Goal: Check status

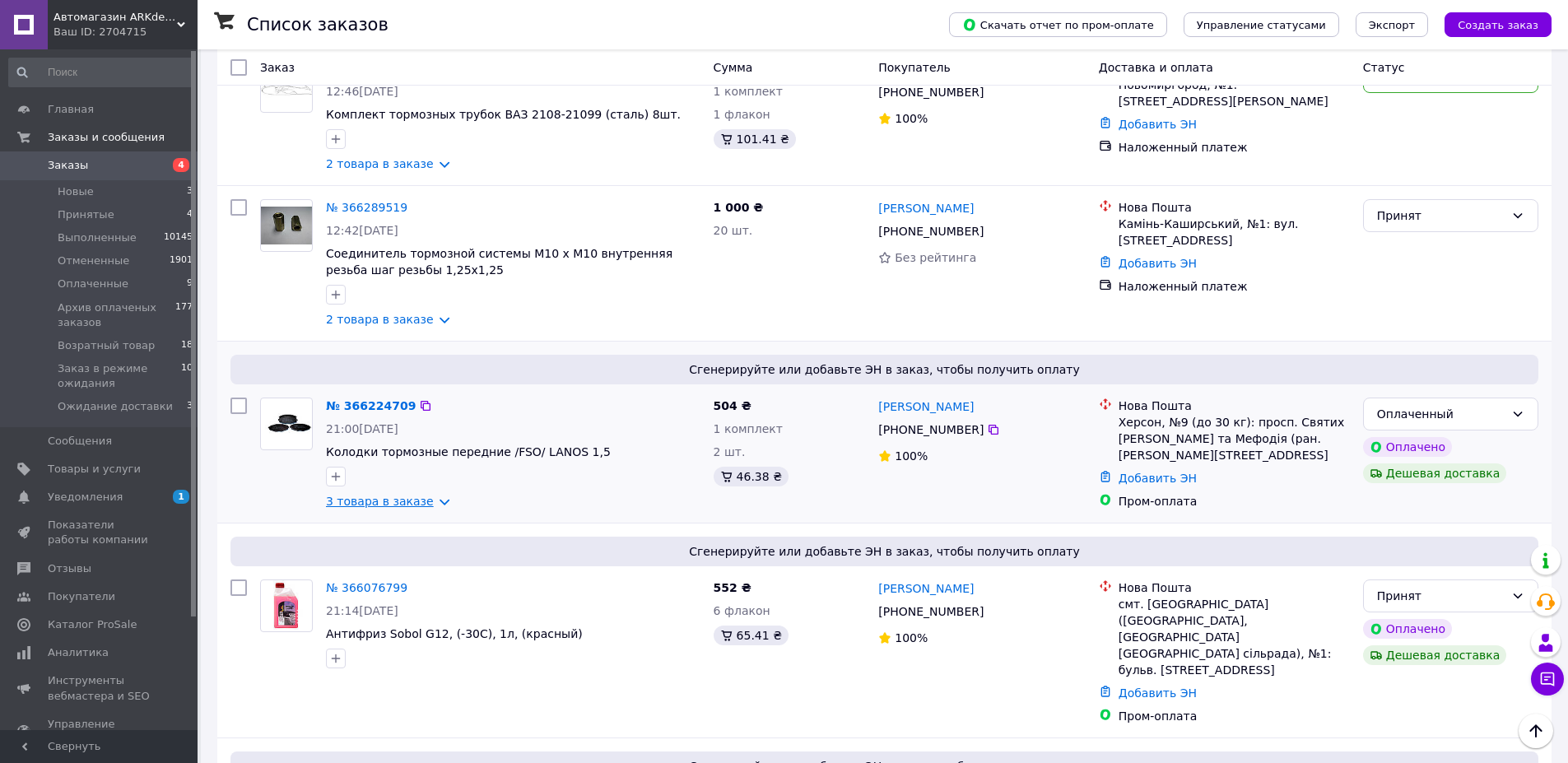
click at [389, 504] on link "3 товара в заказе" at bounding box center [380, 502] width 108 height 13
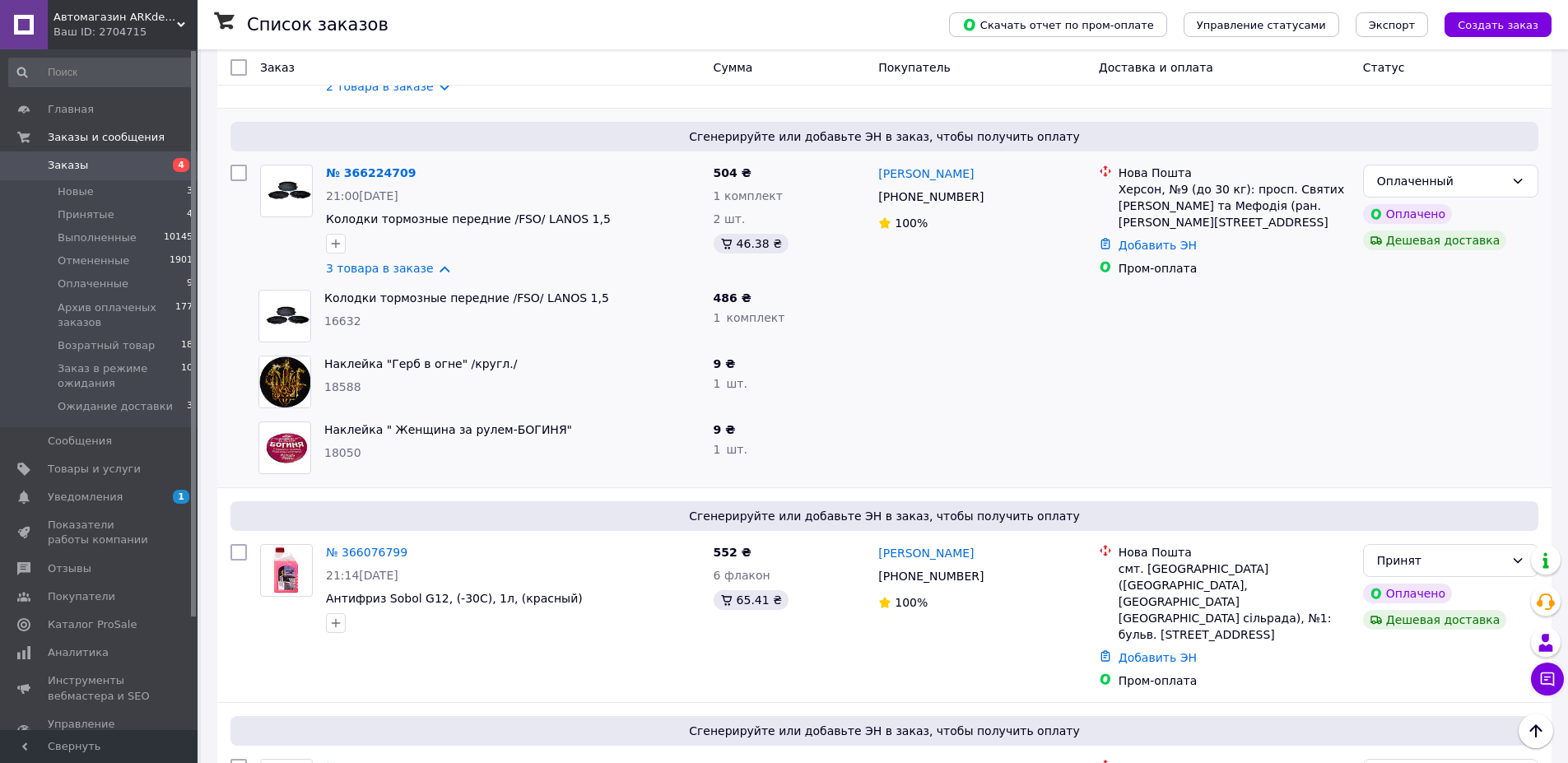
scroll to position [395, 0]
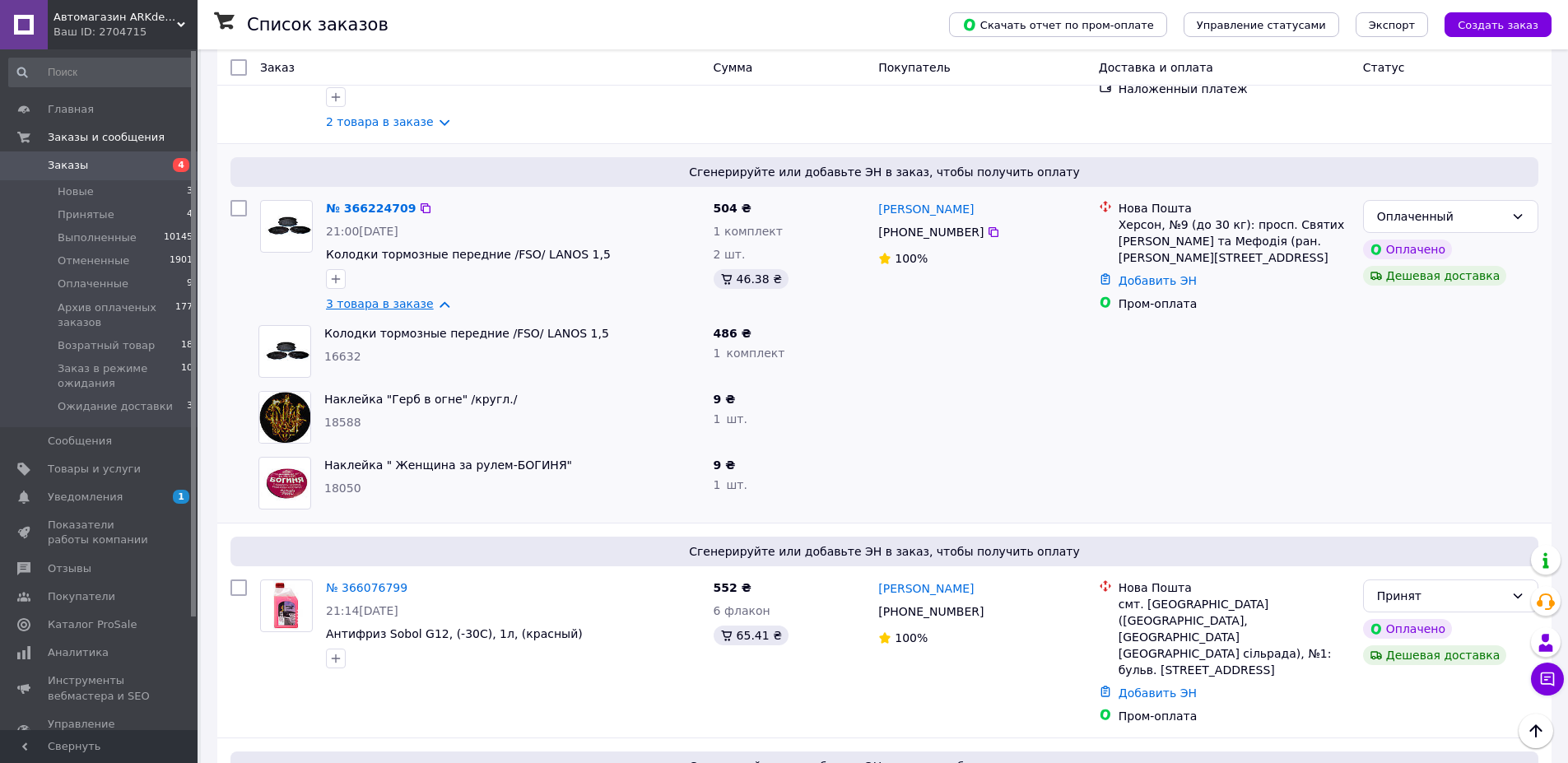
click at [387, 301] on link "3 товара в заказе" at bounding box center [380, 304] width 108 height 13
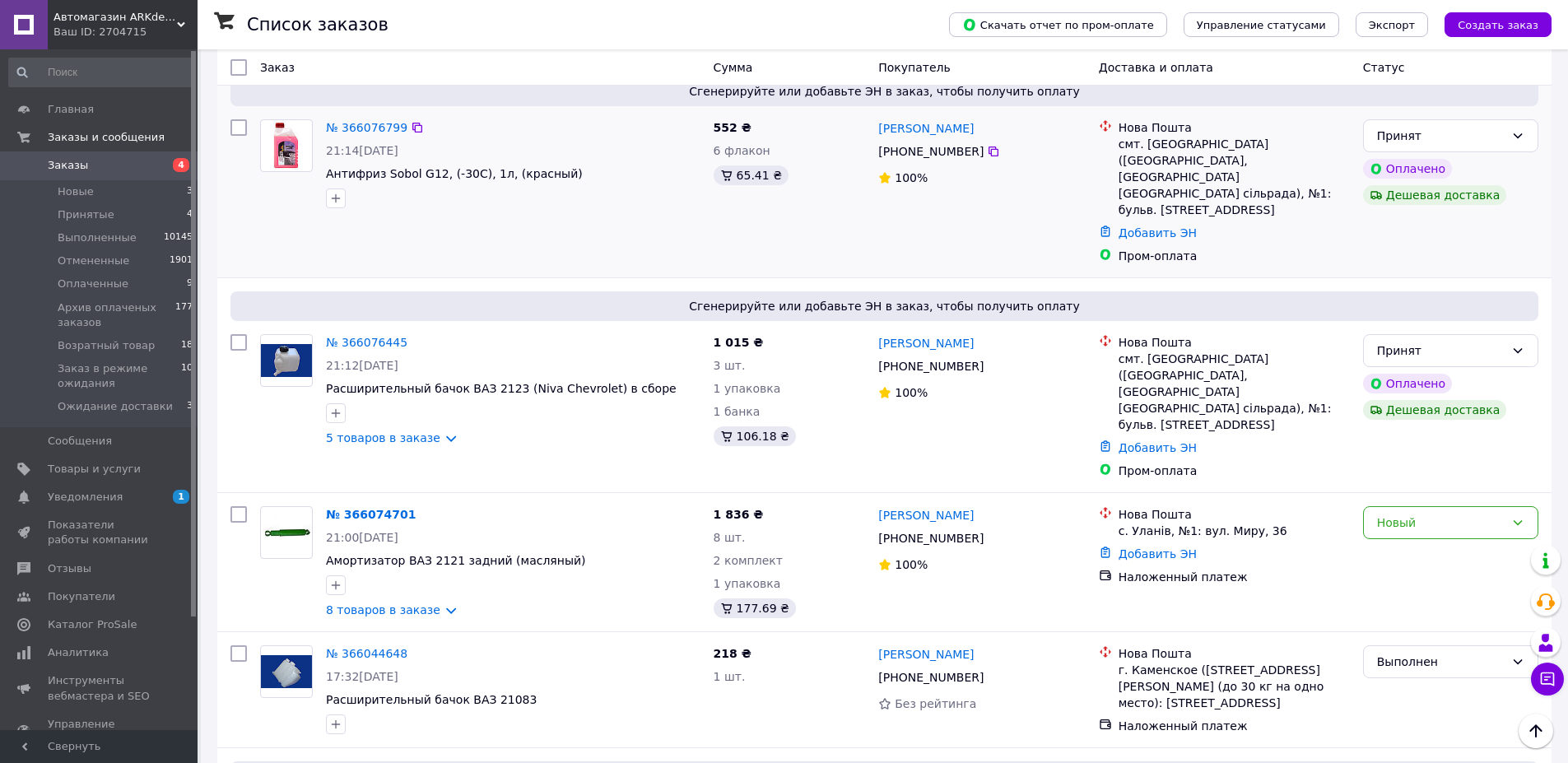
scroll to position [691, 0]
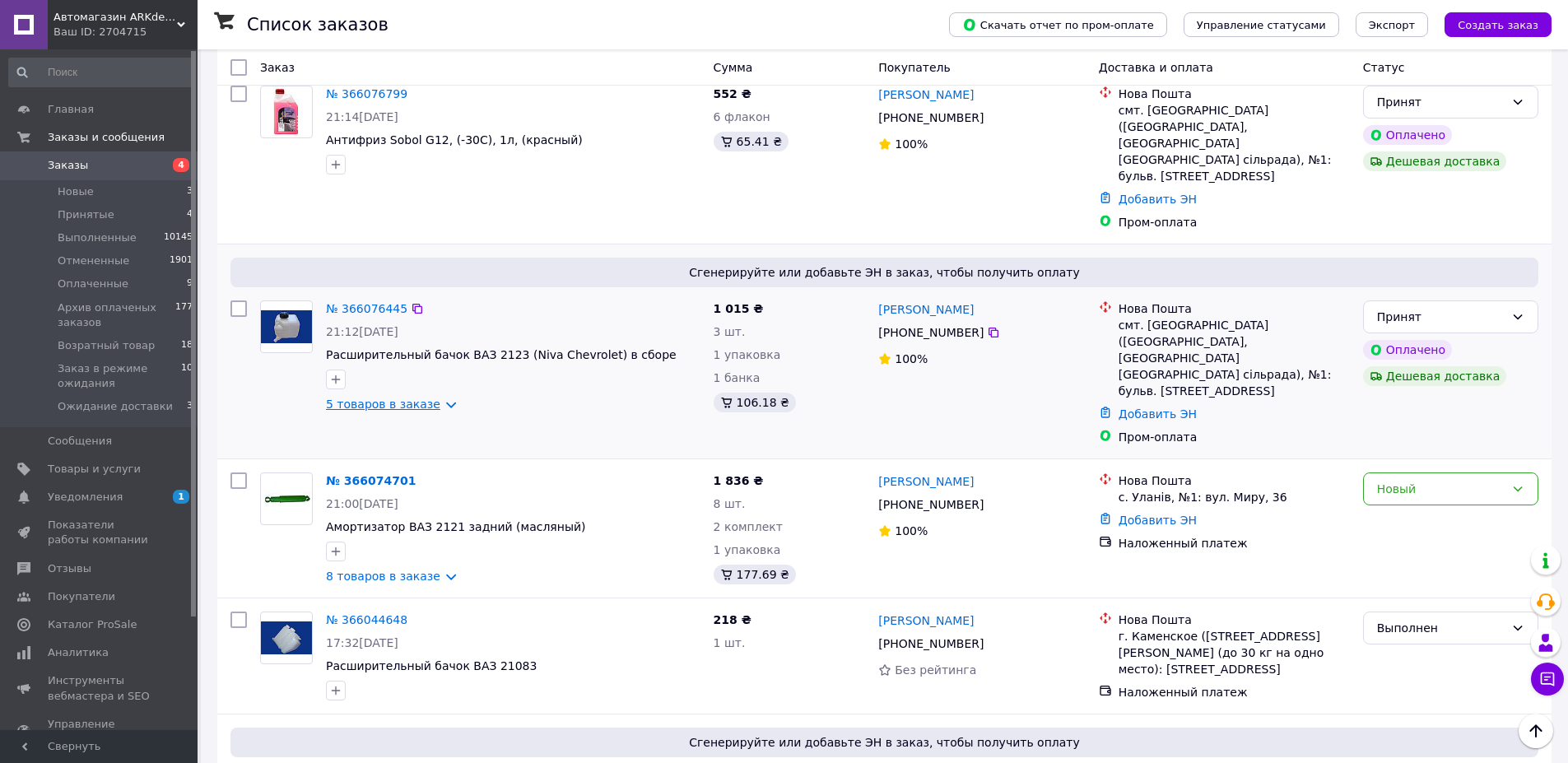
click at [405, 398] on link "5 товаров в заказе" at bounding box center [383, 405] width 114 height 13
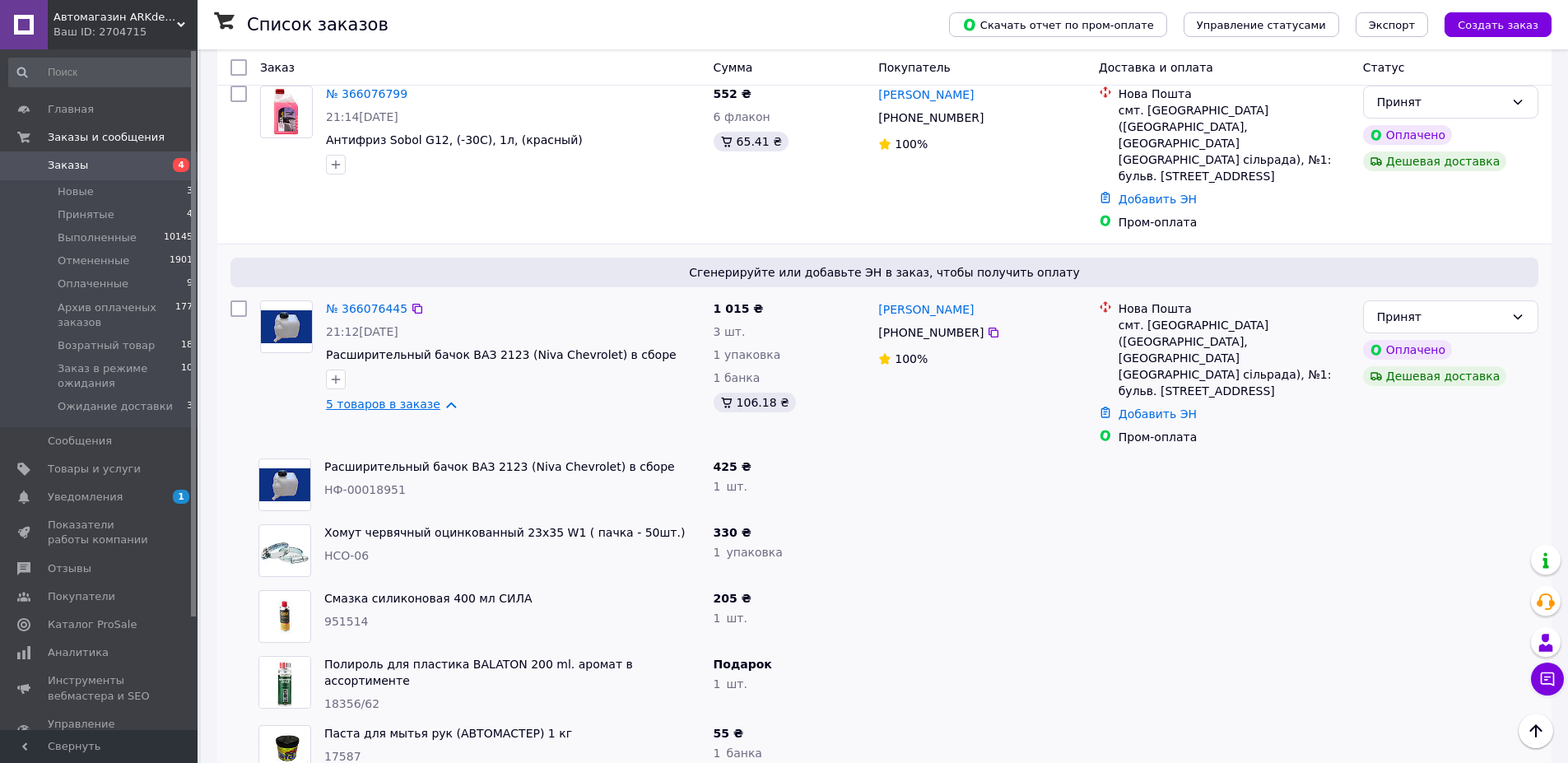
click at [405, 398] on link "5 товаров в заказе" at bounding box center [383, 405] width 114 height 13
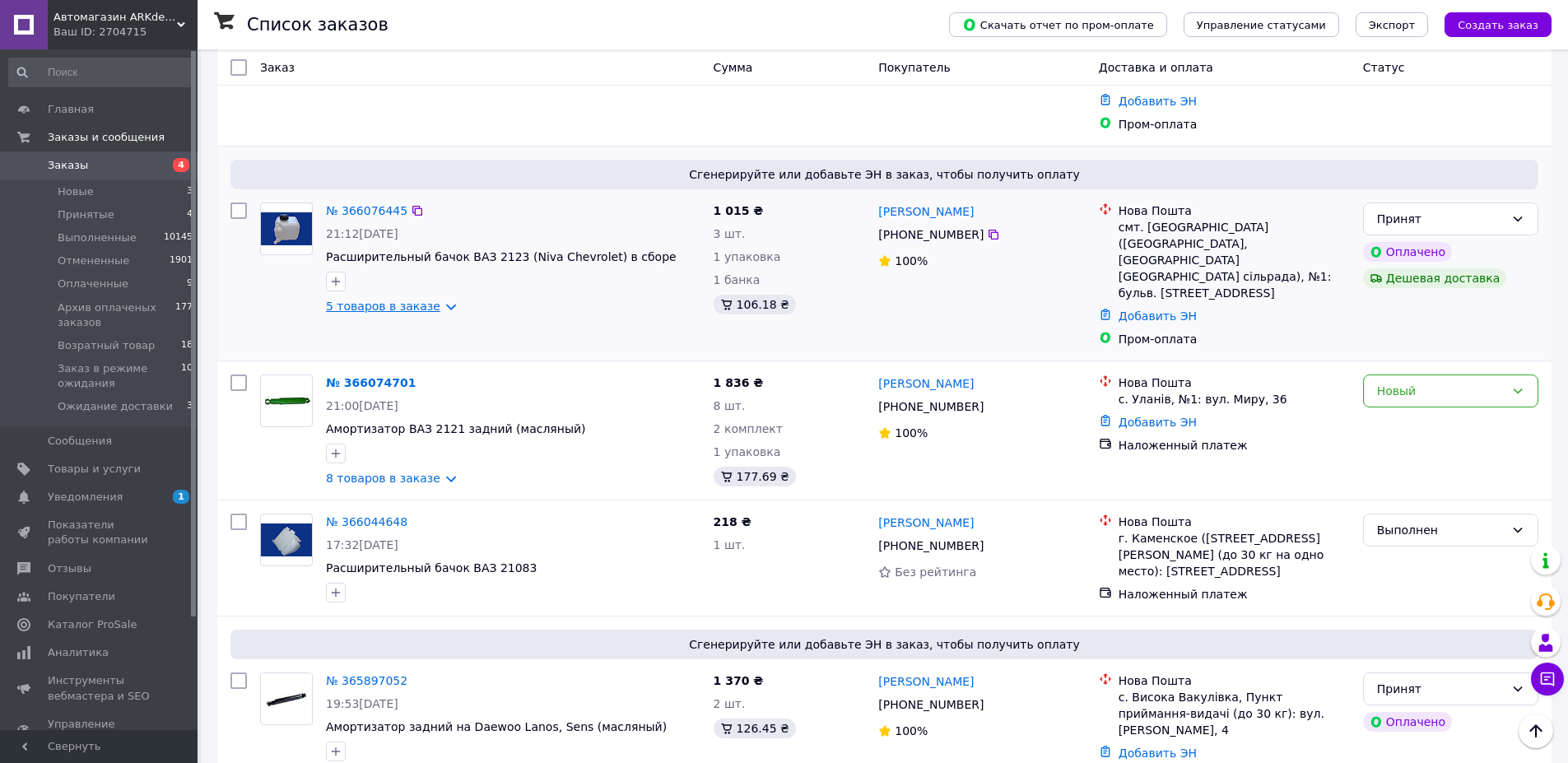
scroll to position [790, 0]
click at [398, 471] on link "8 товаров в заказе" at bounding box center [383, 478] width 114 height 13
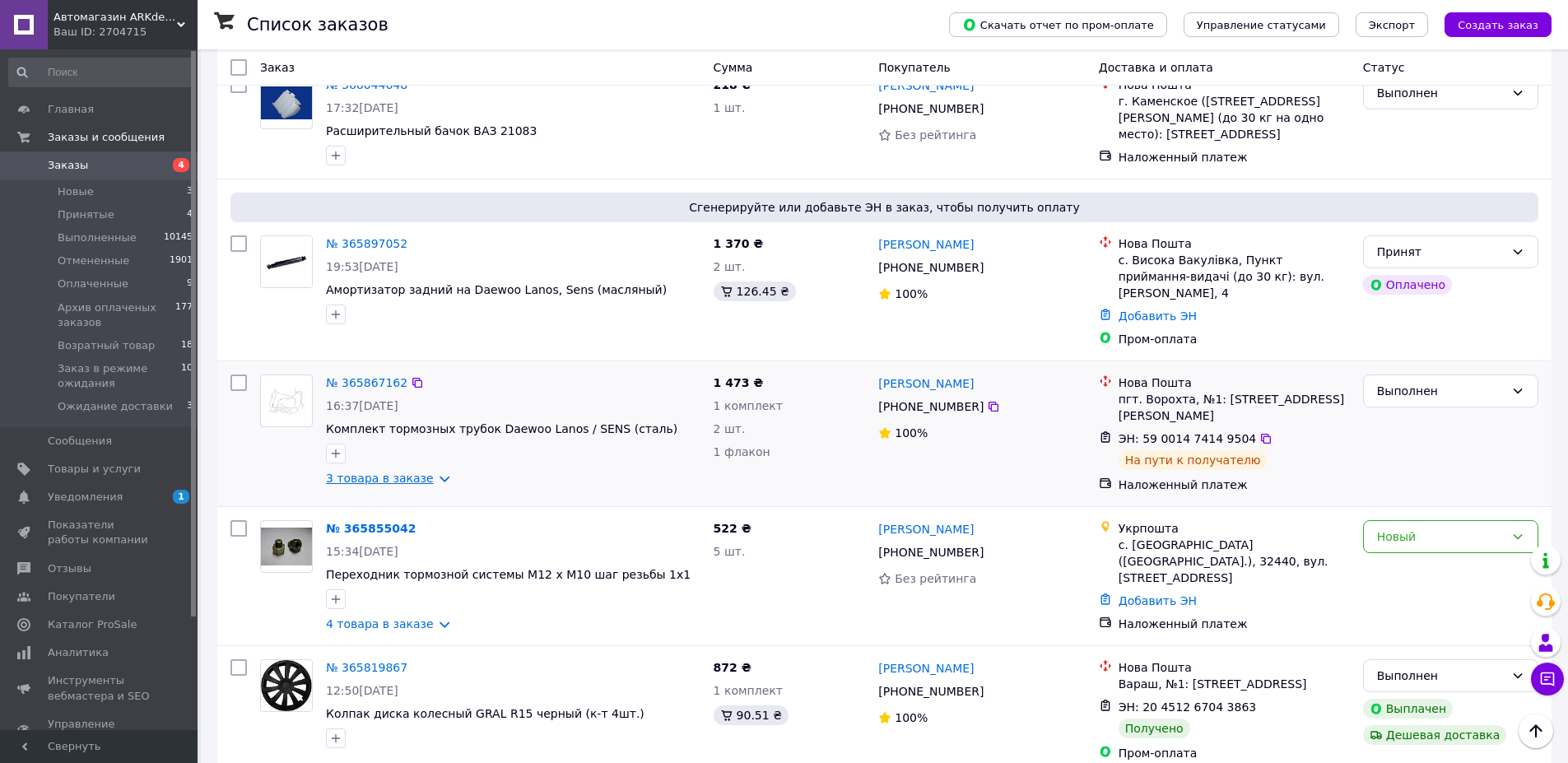
scroll to position [1778, 0]
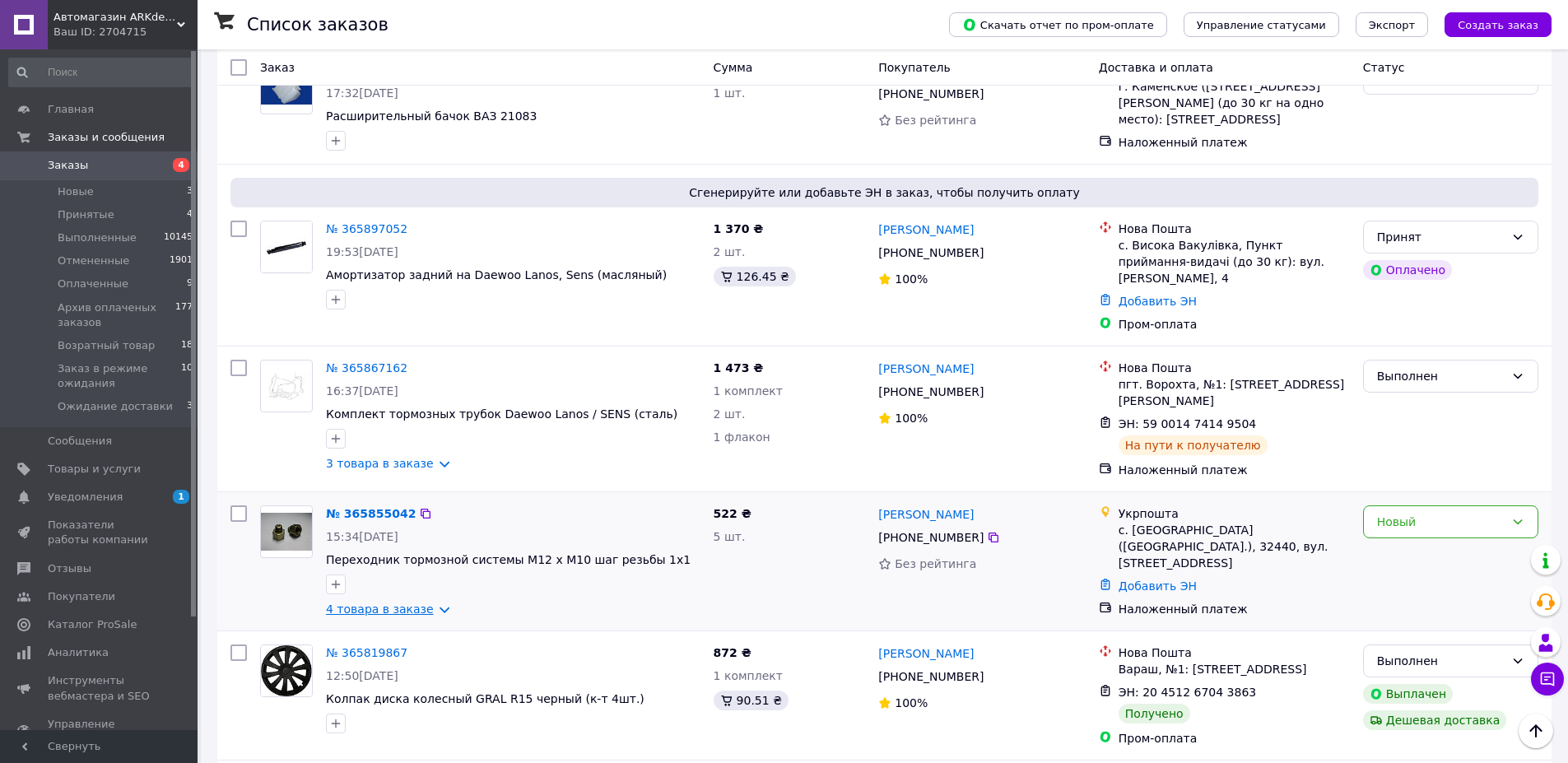
click at [391, 603] on link "4 товара в заказе" at bounding box center [380, 609] width 108 height 13
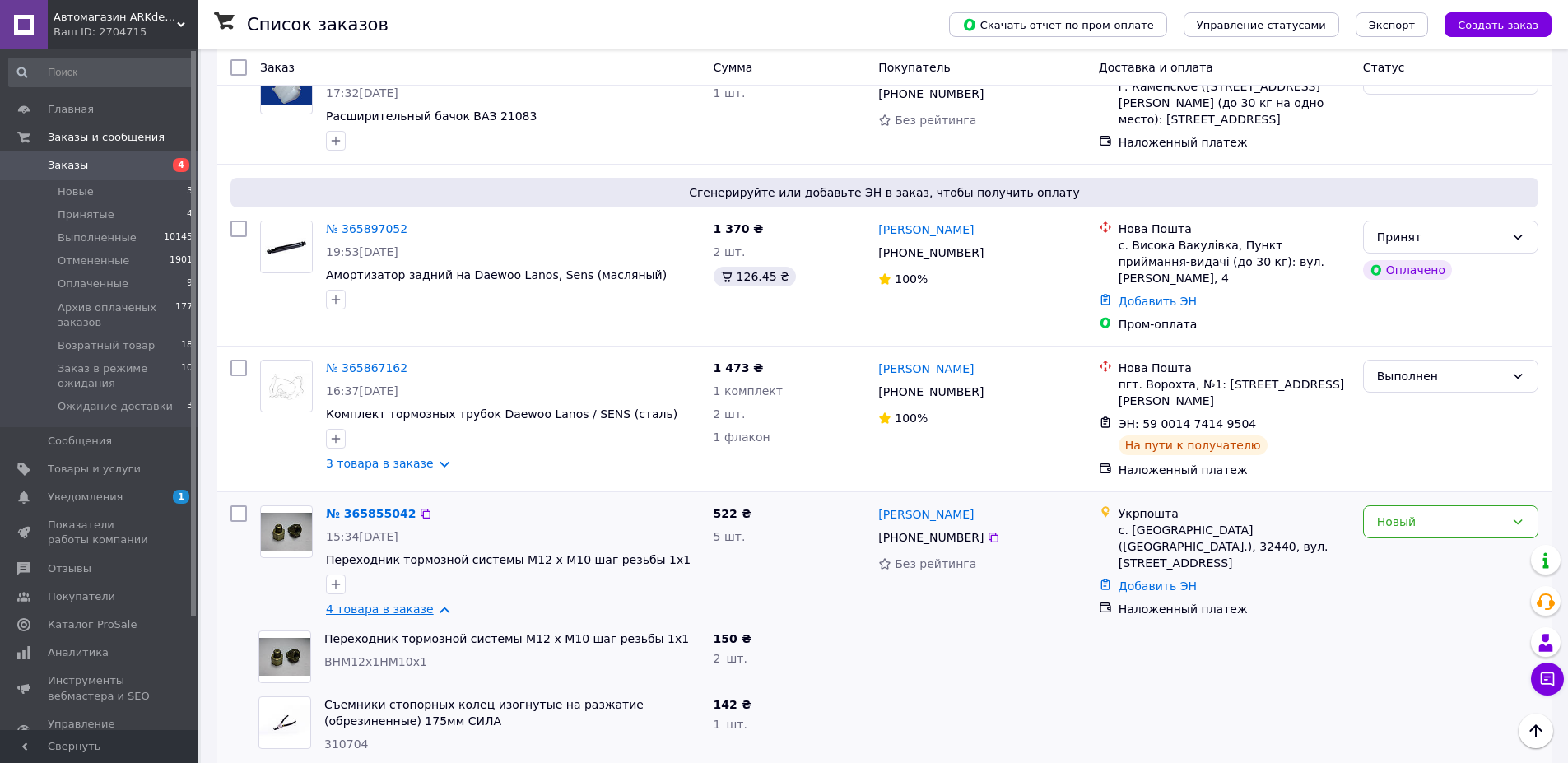
click at [386, 603] on link "4 товара в заказе" at bounding box center [380, 609] width 108 height 13
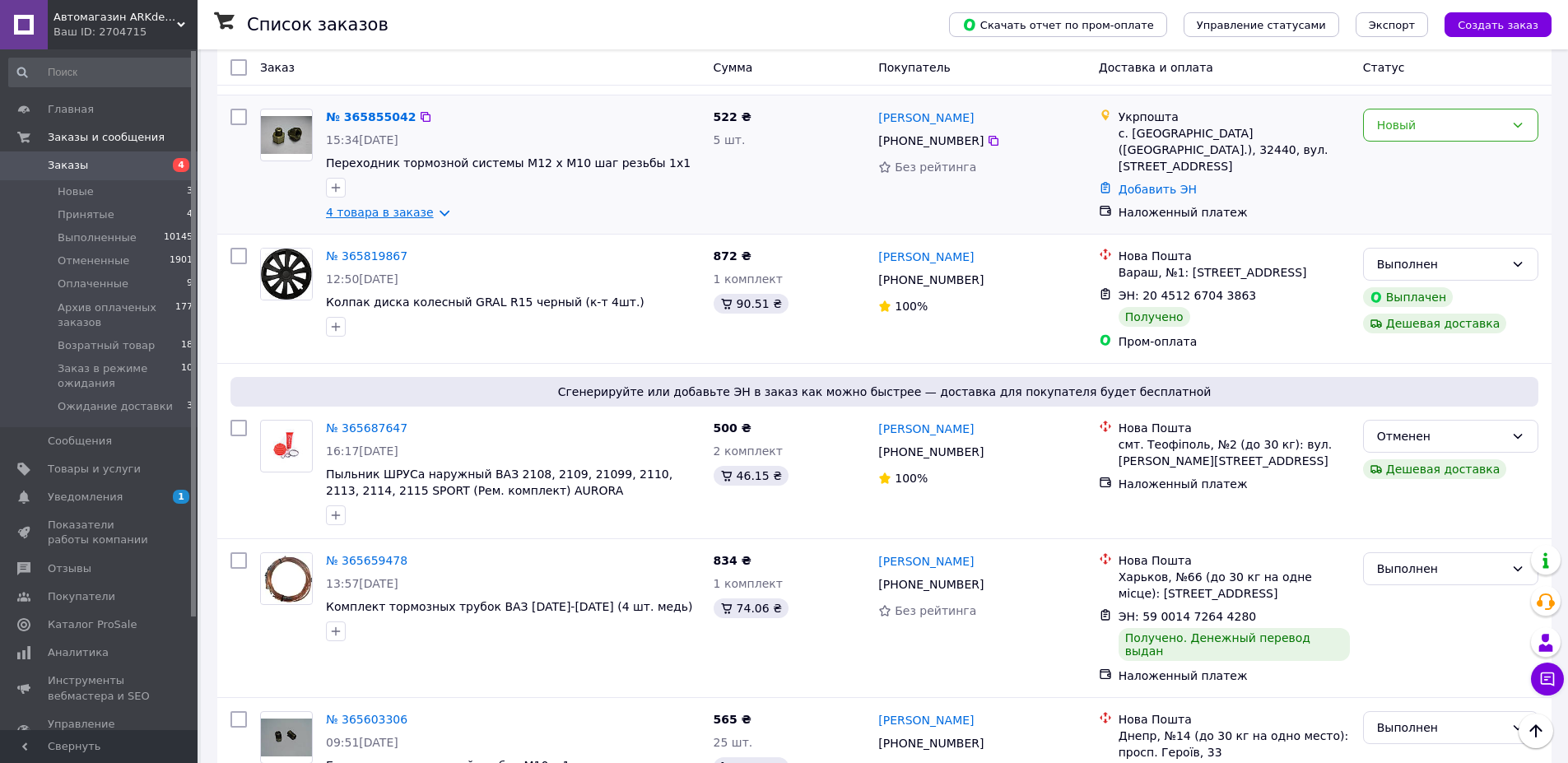
scroll to position [2271, 0]
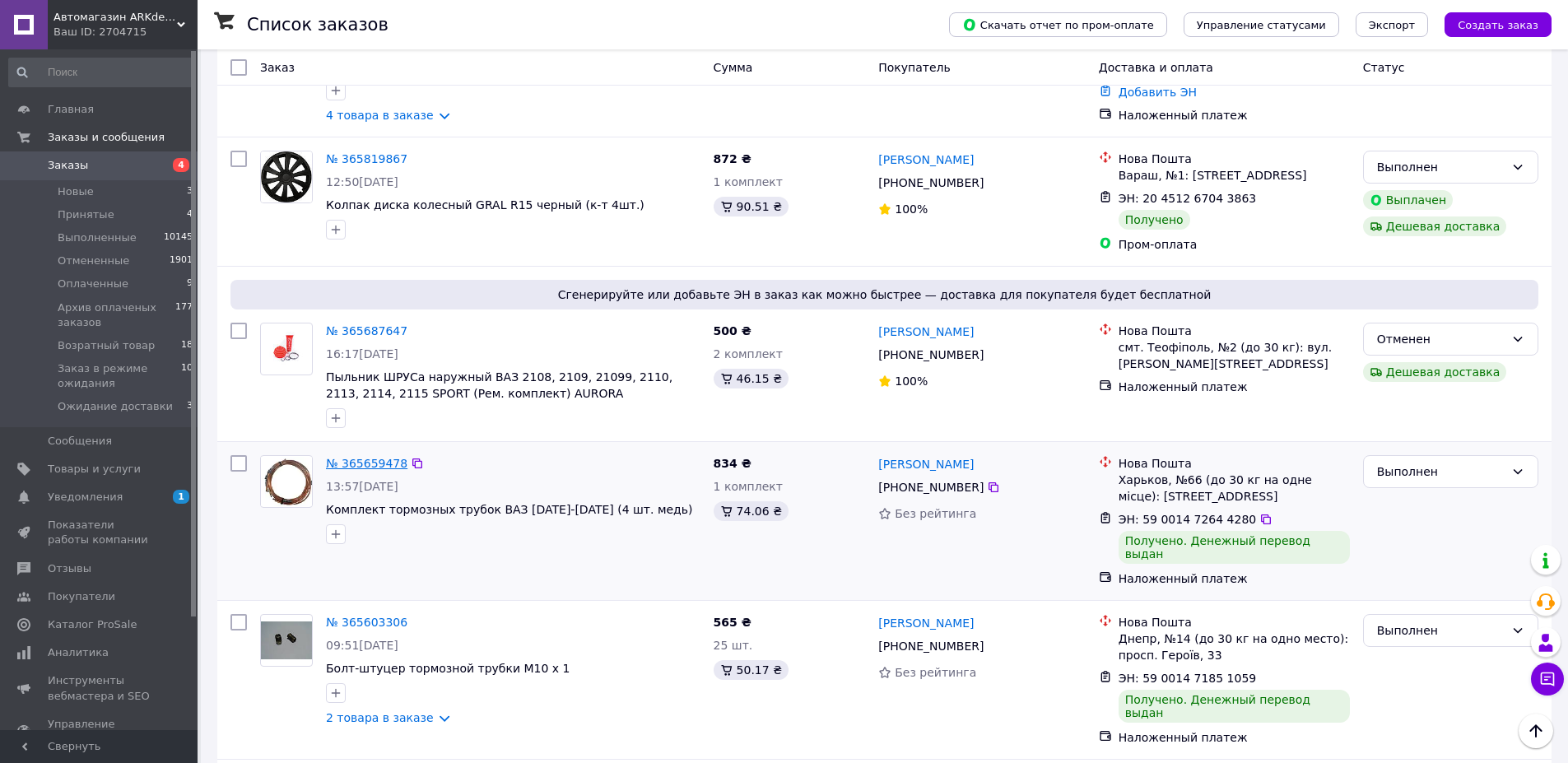
click at [370, 456] on link "№ 365659478" at bounding box center [366, 463] width 82 height 13
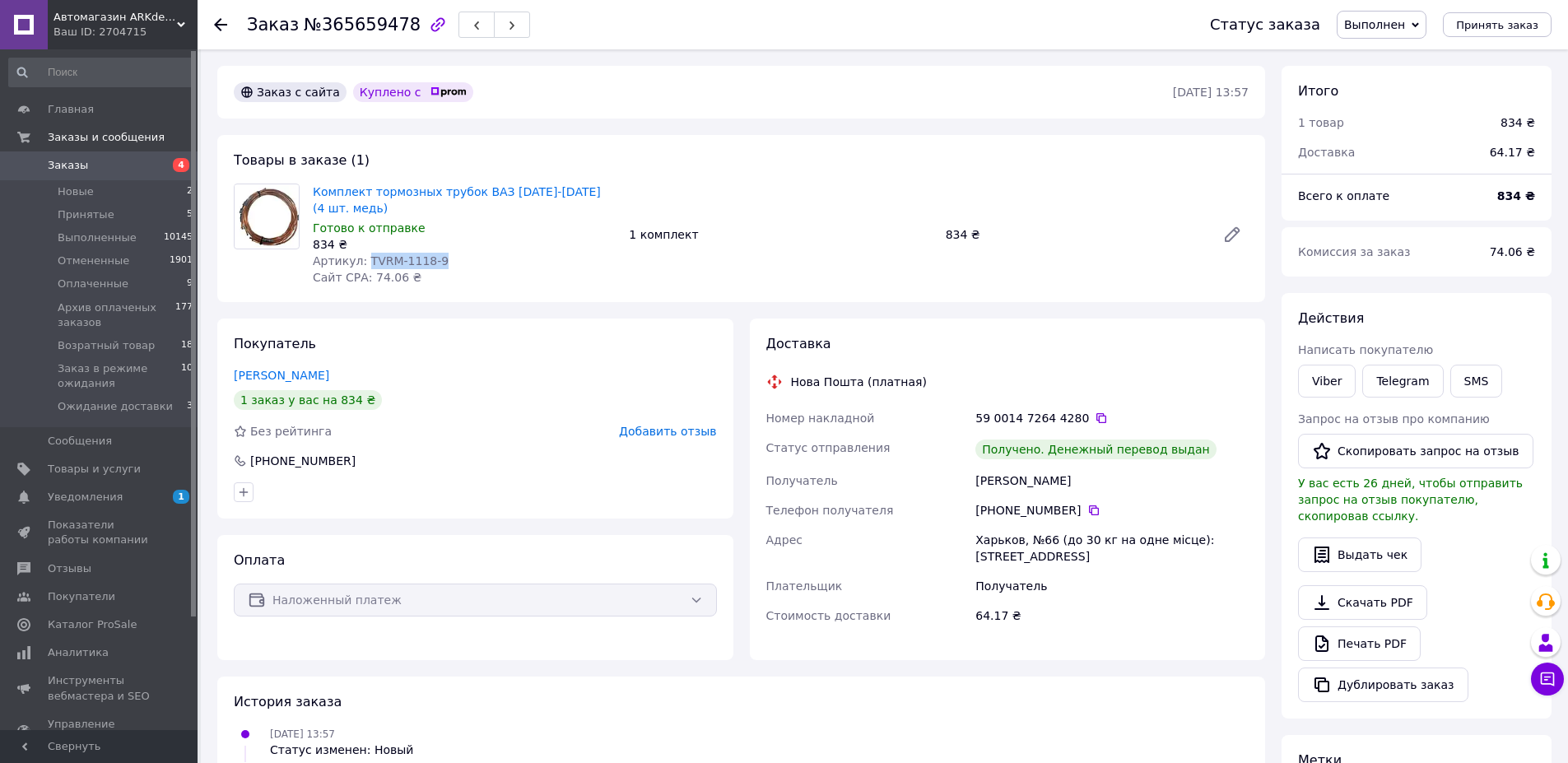
drag, startPoint x: 363, startPoint y: 241, endPoint x: 440, endPoint y: 237, distance: 77.1
click at [440, 253] on div "Артикул: TVRМ-1118-9" at bounding box center [463, 260] width 303 height 16
copy span "TVRМ-1118-9"
click at [224, 22] on icon at bounding box center [221, 25] width 13 height 13
